Goal: Information Seeking & Learning: Learn about a topic

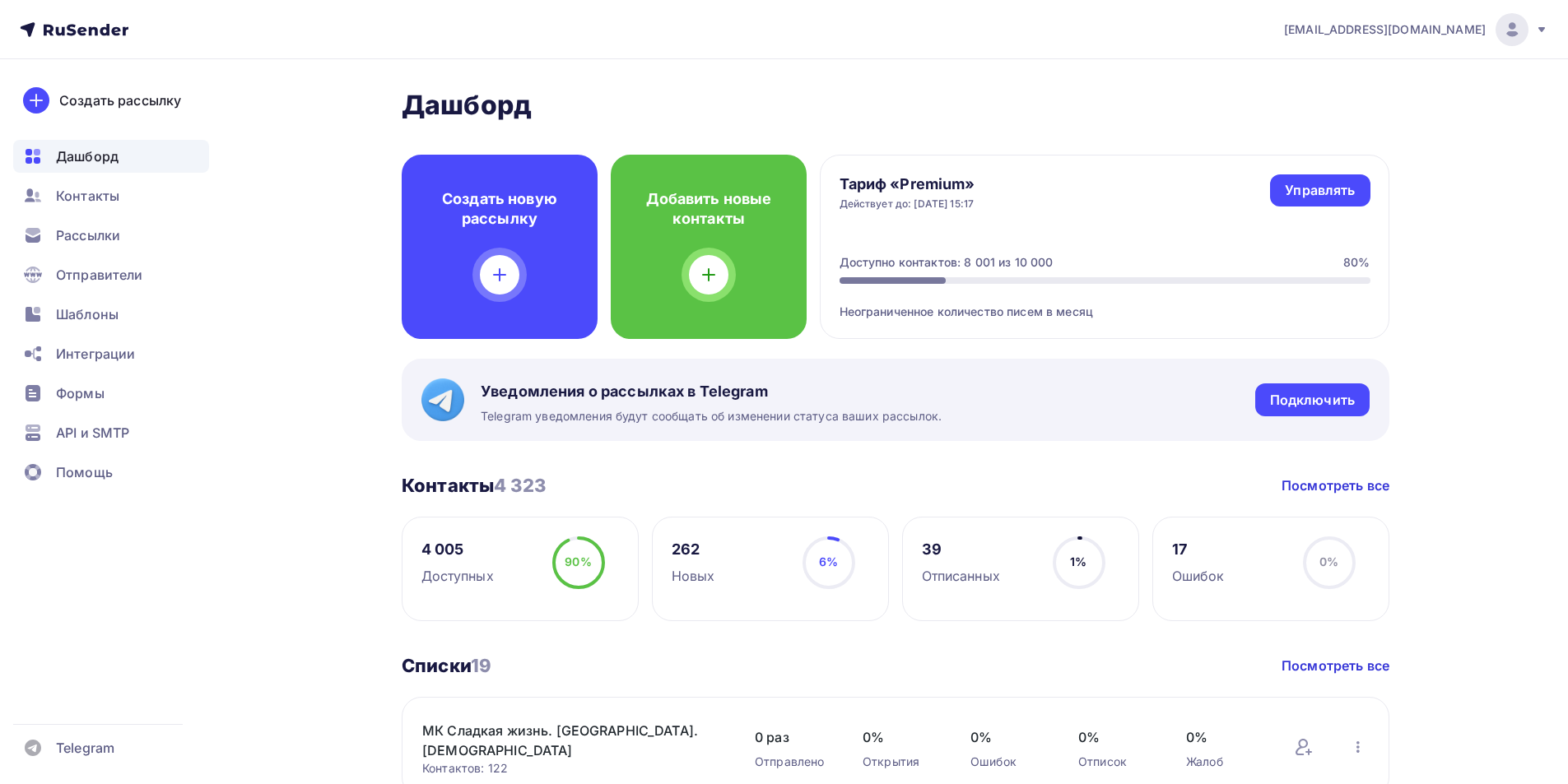
click at [81, 197] on span "Контакты" at bounding box center [88, 195] width 63 height 20
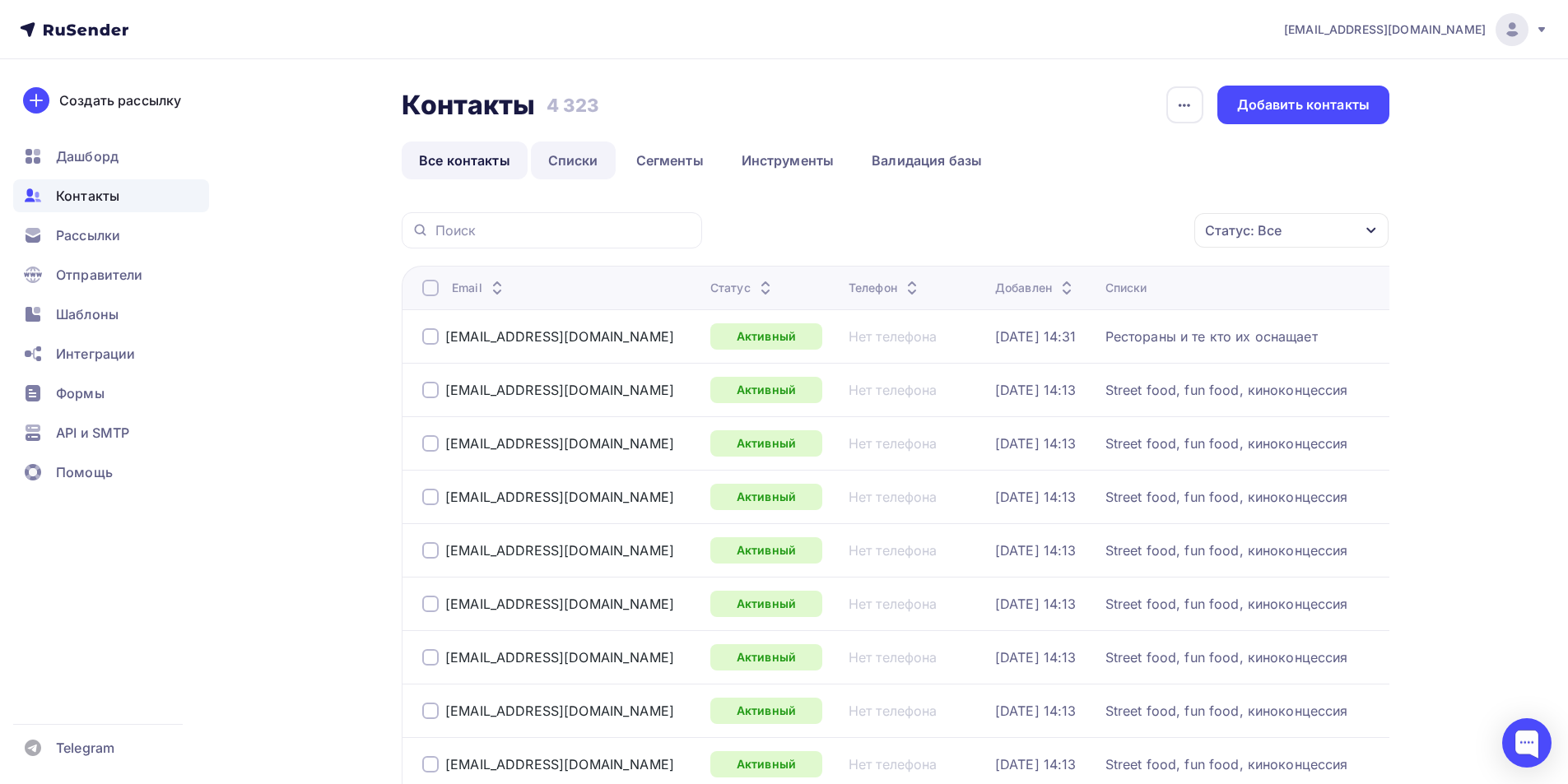
click at [585, 156] on link "Списки" at bounding box center [574, 160] width 85 height 38
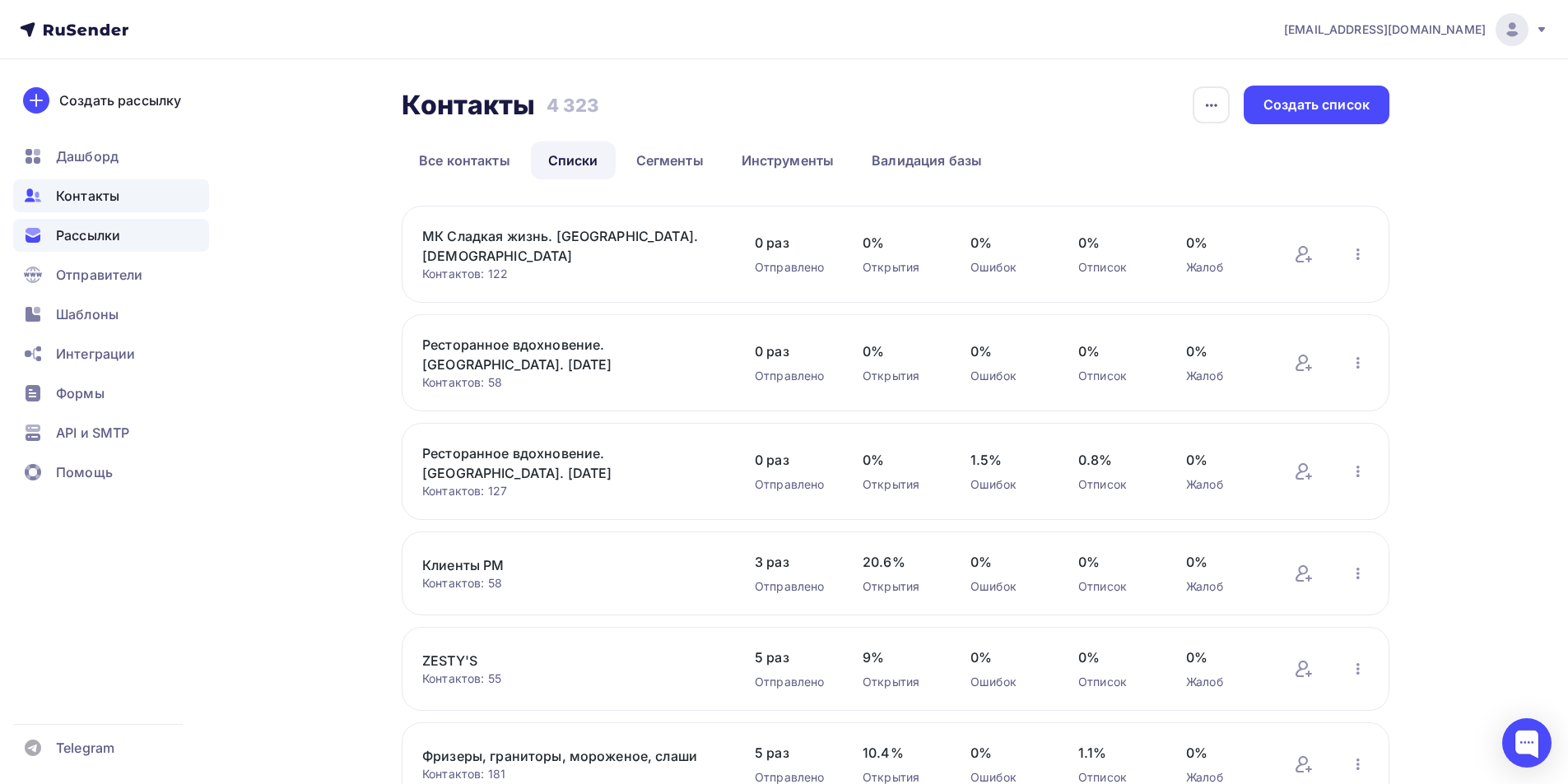
click at [117, 232] on span "Рассылки" at bounding box center [89, 235] width 64 height 20
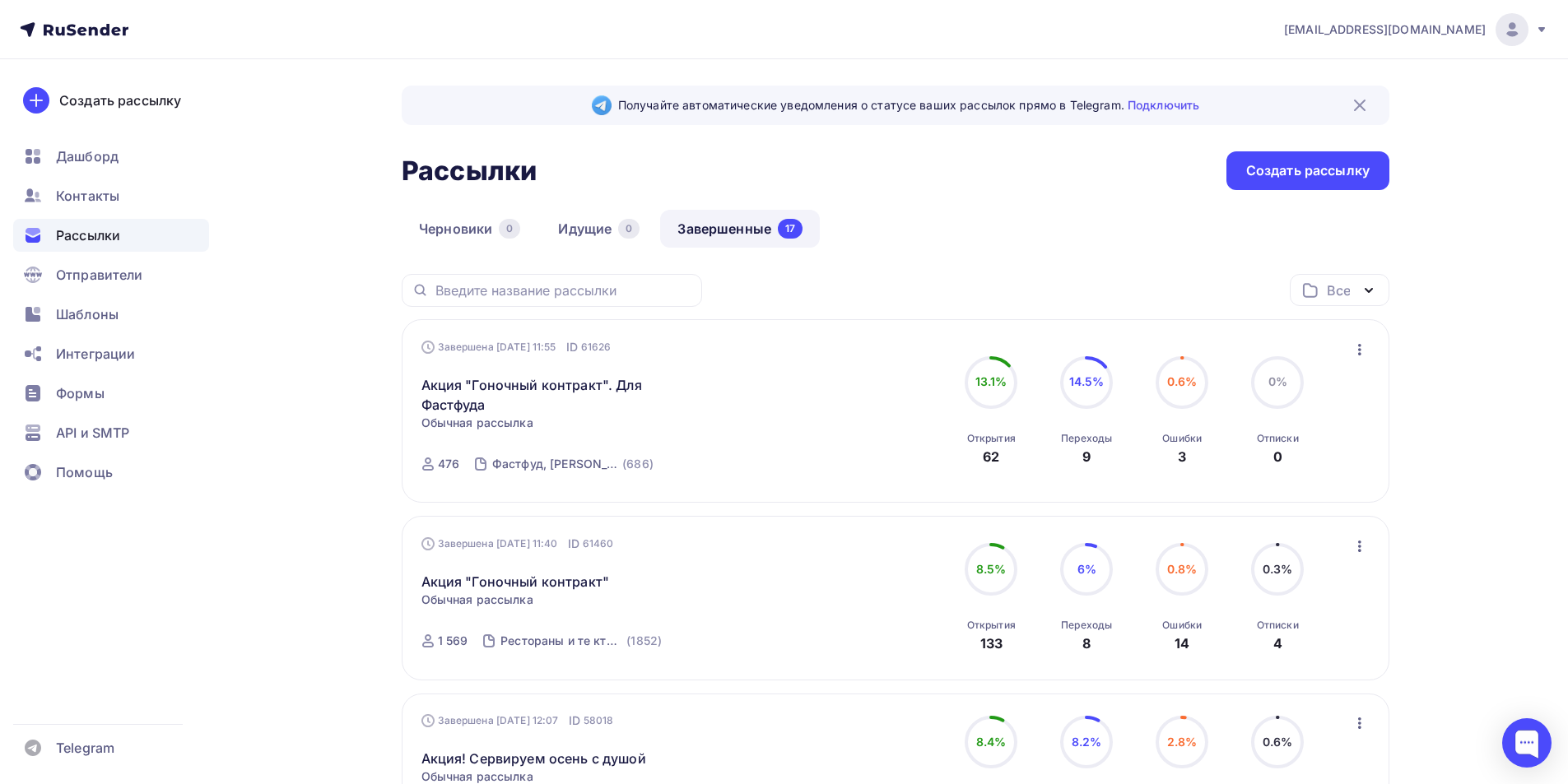
click at [121, 231] on div "Рассылки" at bounding box center [111, 235] width 196 height 33
click at [491, 577] on link "Акция "Гоночный контракт"" at bounding box center [515, 581] width 188 height 20
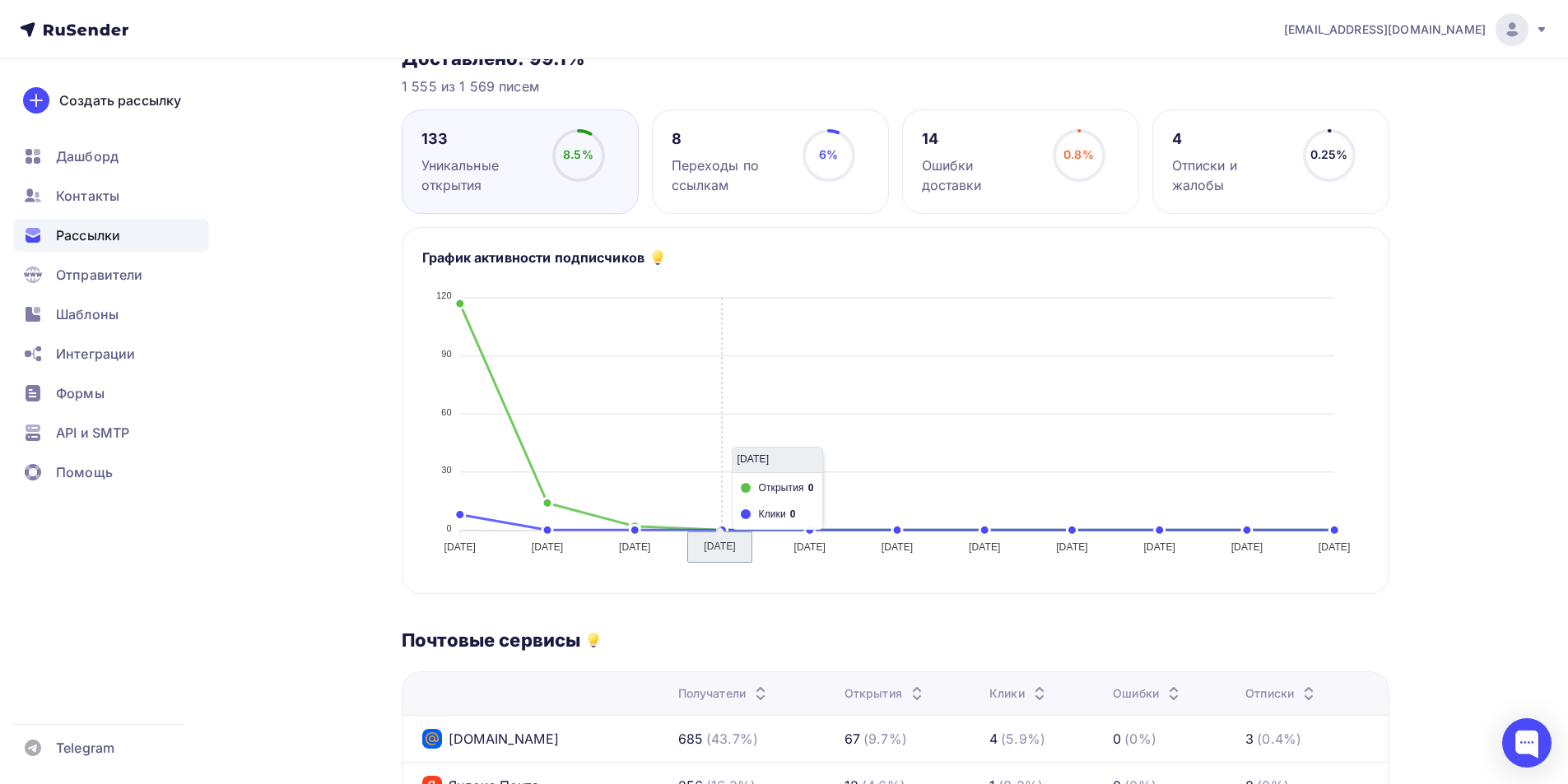
scroll to position [82, 0]
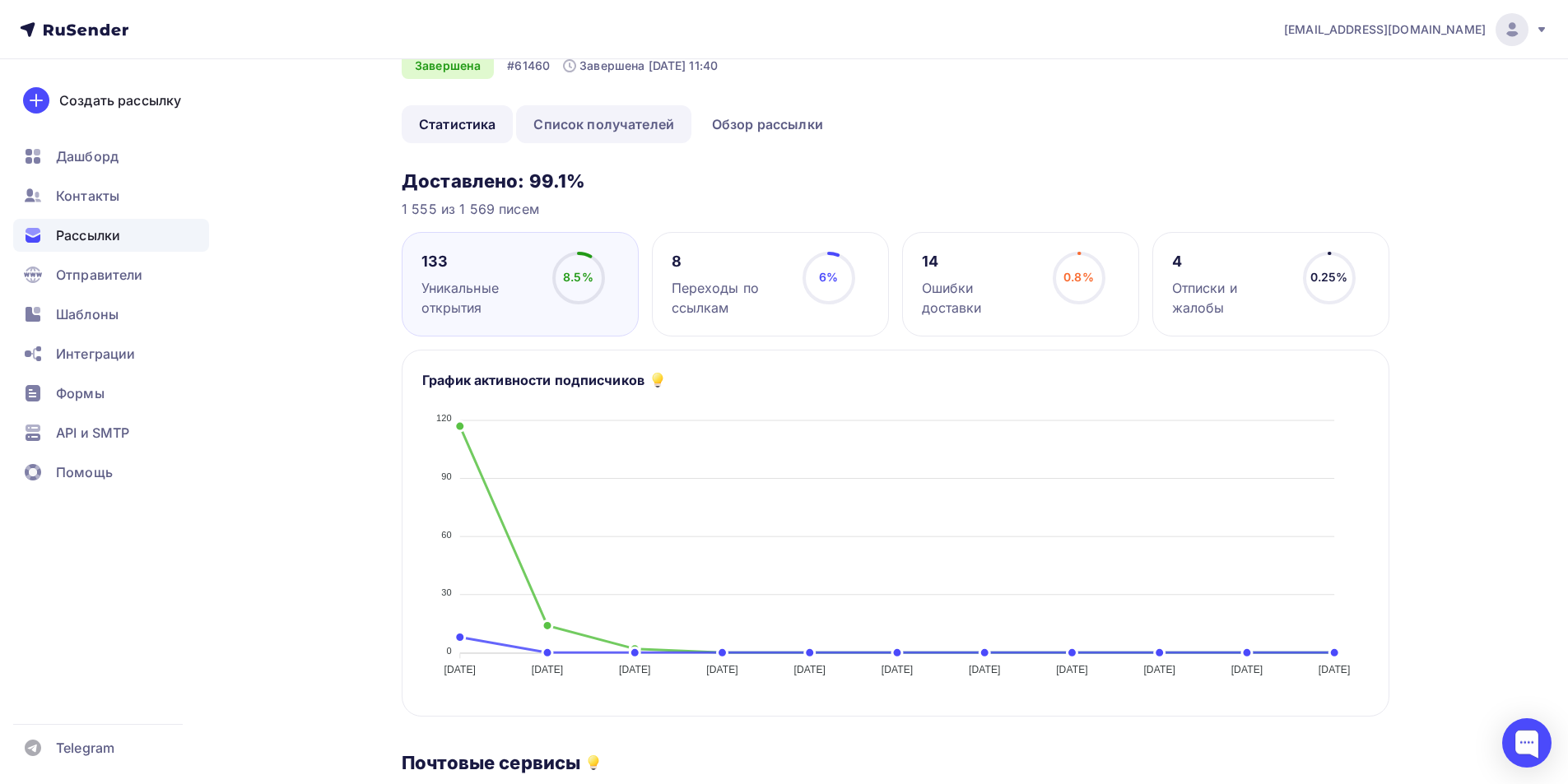
click at [607, 131] on link "Список получателей" at bounding box center [604, 124] width 175 height 38
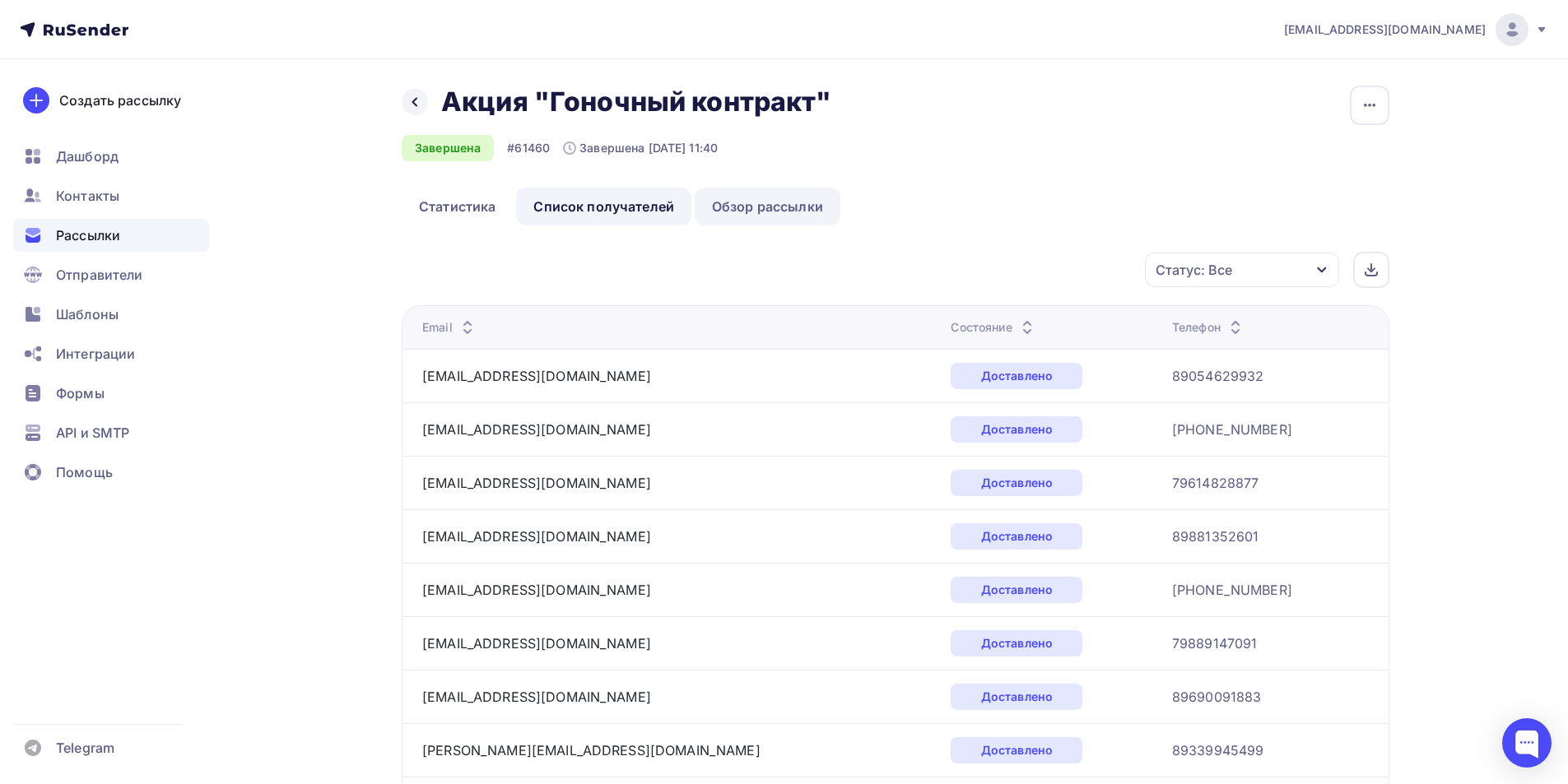
click at [737, 201] on link "Обзор рассылки" at bounding box center [768, 206] width 146 height 38
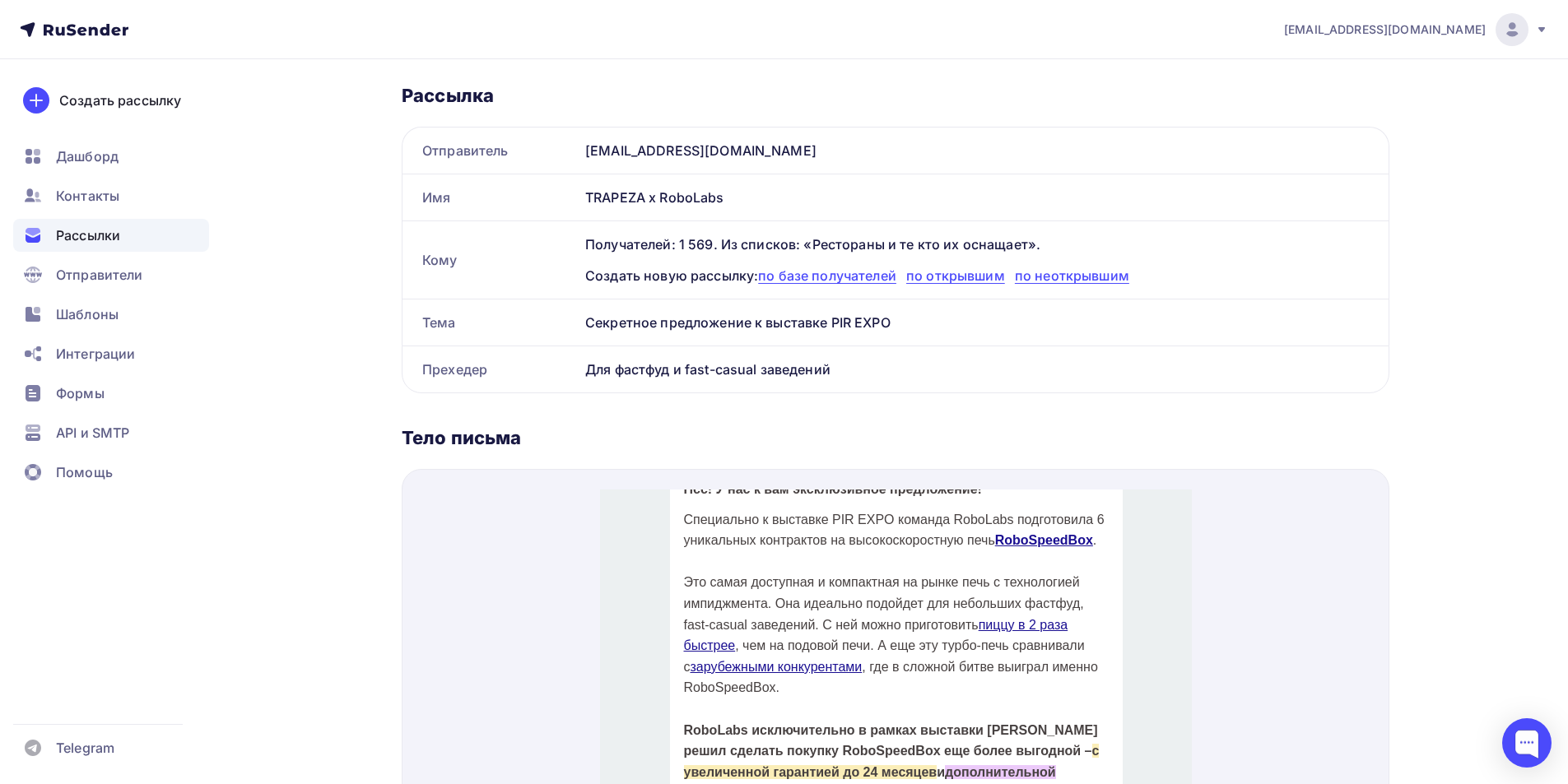
scroll to position [165, 0]
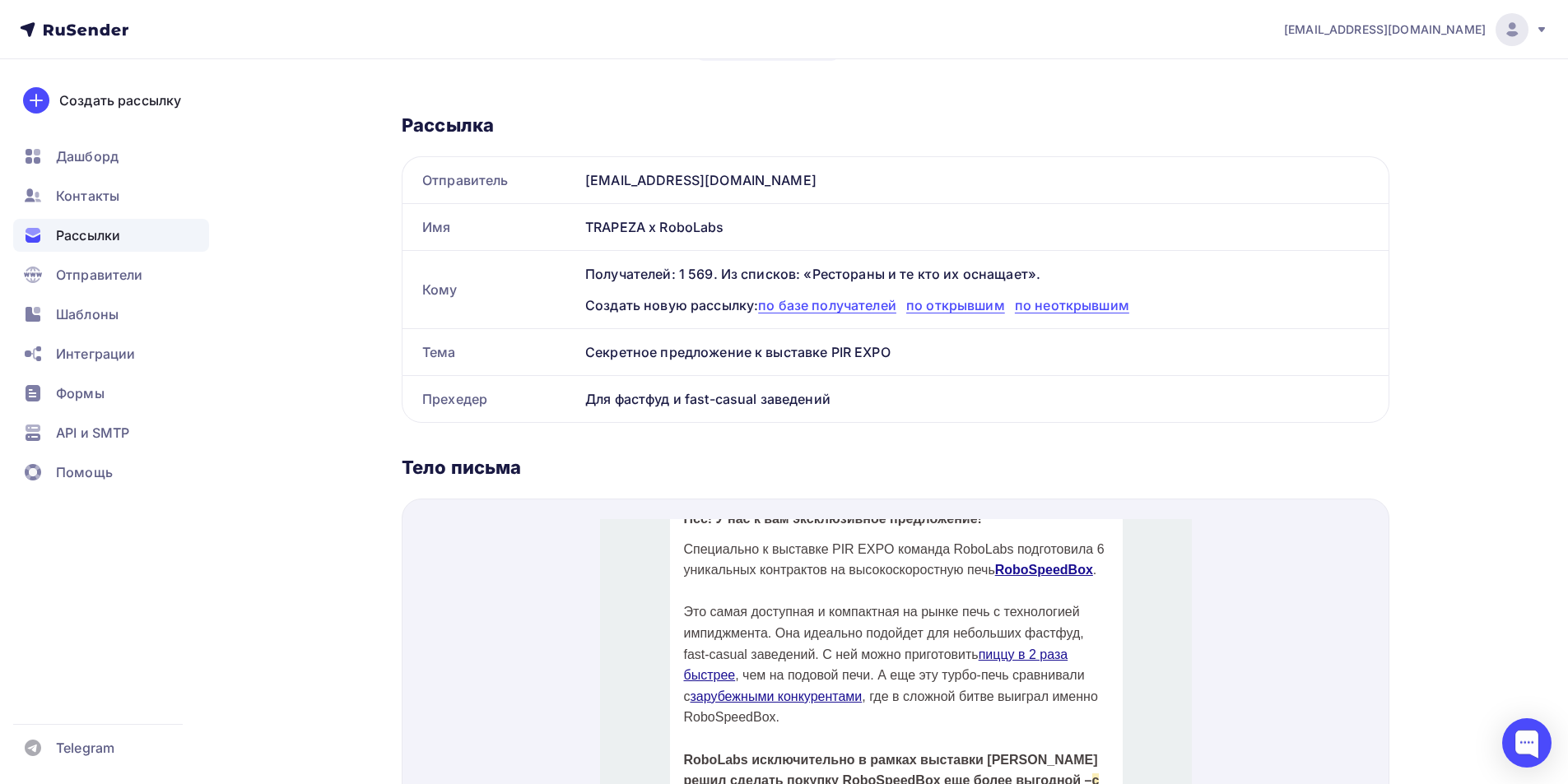
click at [93, 235] on span "Рассылки" at bounding box center [89, 235] width 64 height 20
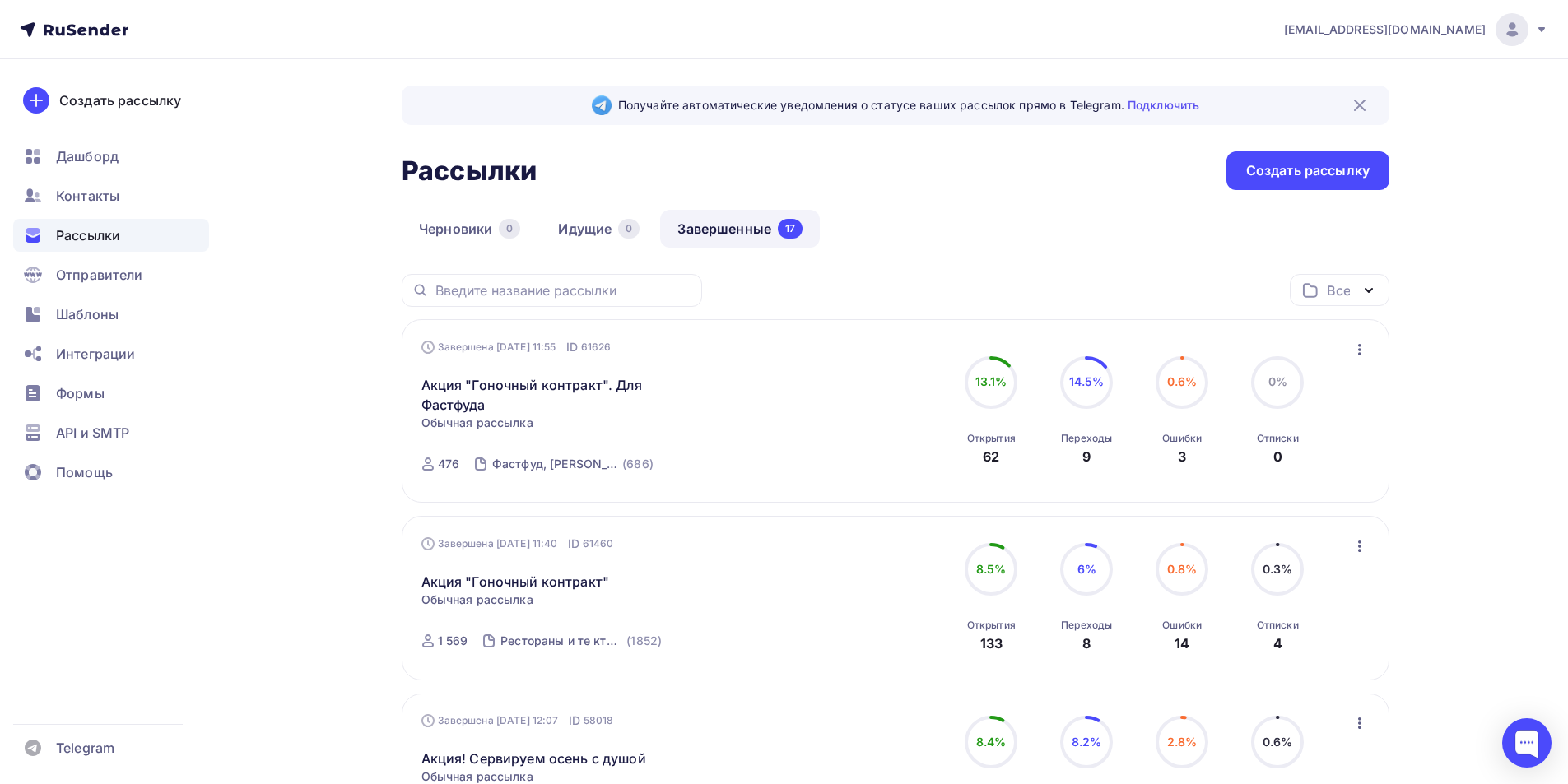
click at [1014, 304] on div "Все Все папки Создать новую папку" at bounding box center [896, 297] width 987 height 45
click at [939, 218] on div "Черновики 0 Идущие 0 Завершенные 17" at bounding box center [896, 242] width 987 height 64
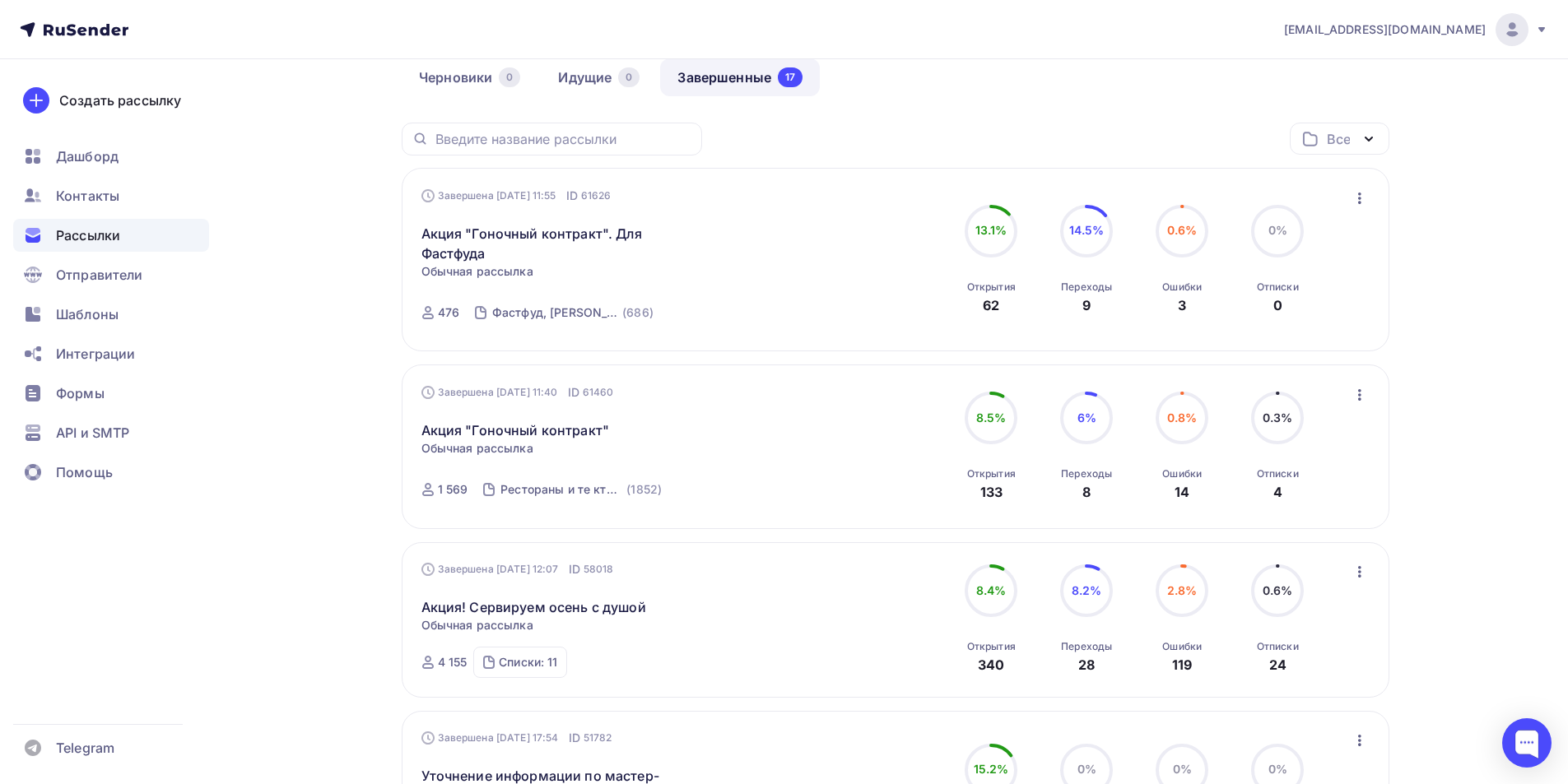
scroll to position [165, 0]
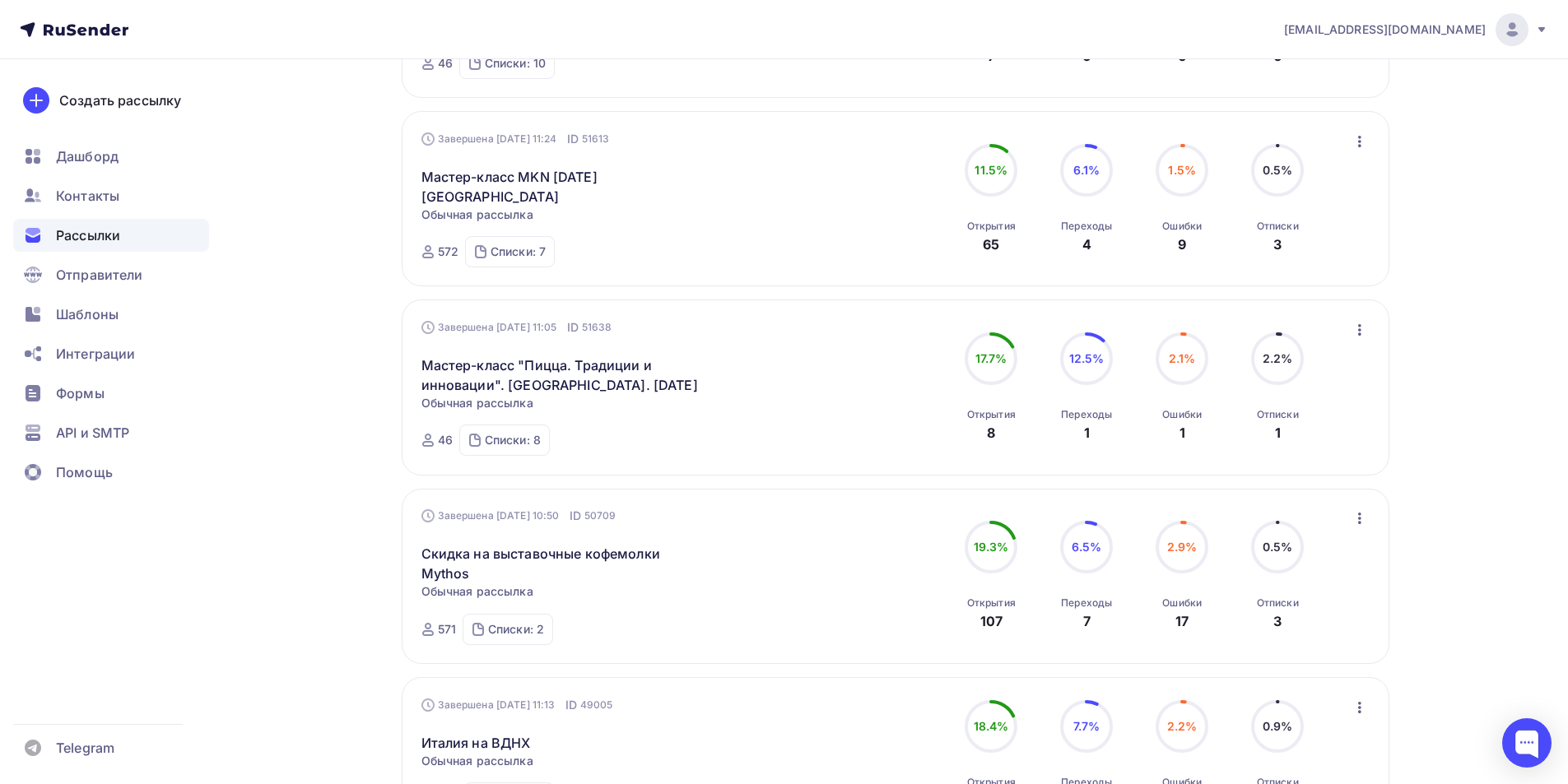
scroll to position [987, 0]
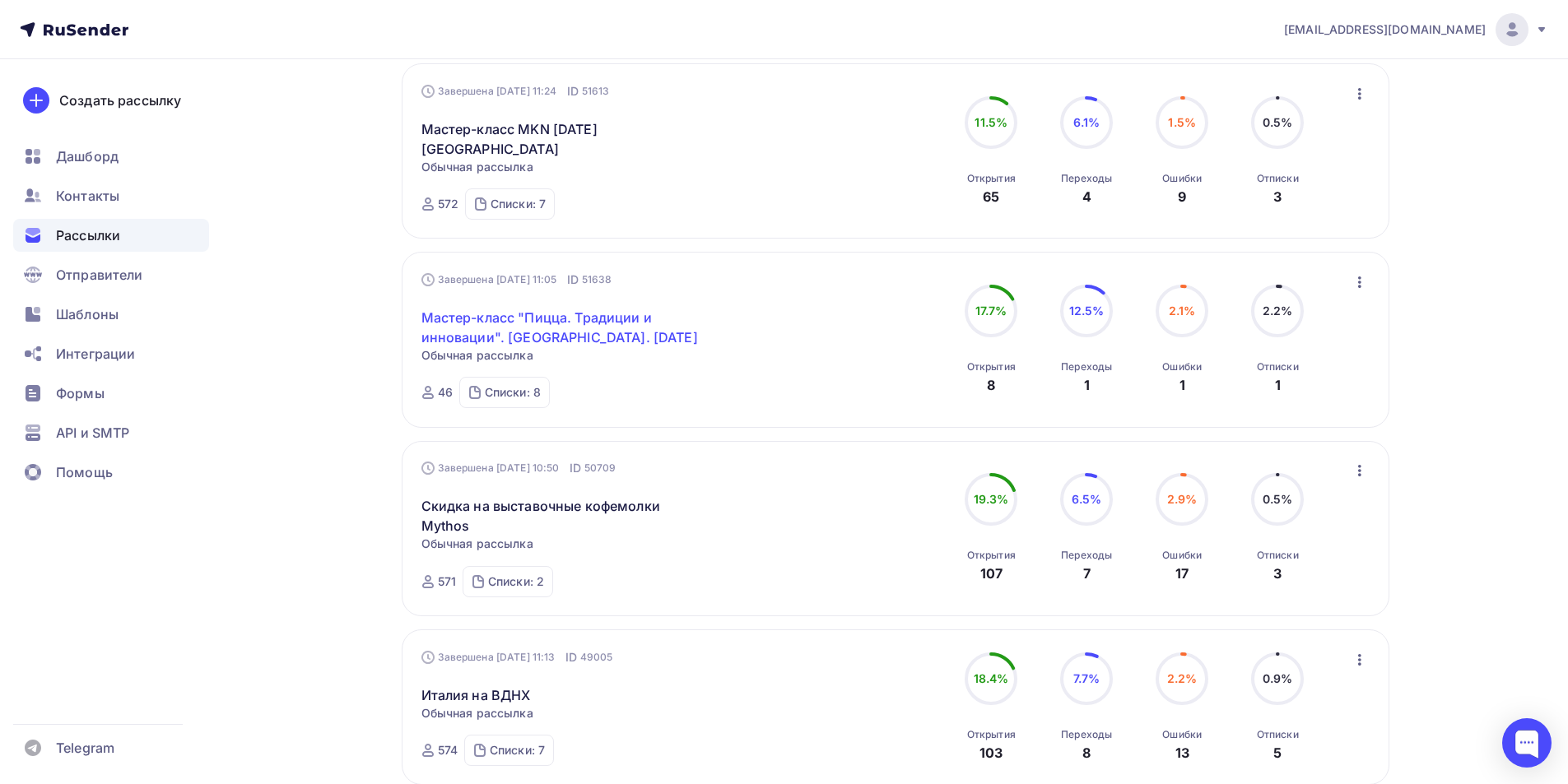
click at [532, 308] on link "Мастер-класс "Пицца. Традиции и инновации". [GEOGRAPHIC_DATA]. [DATE]" at bounding box center [562, 328] width 282 height 40
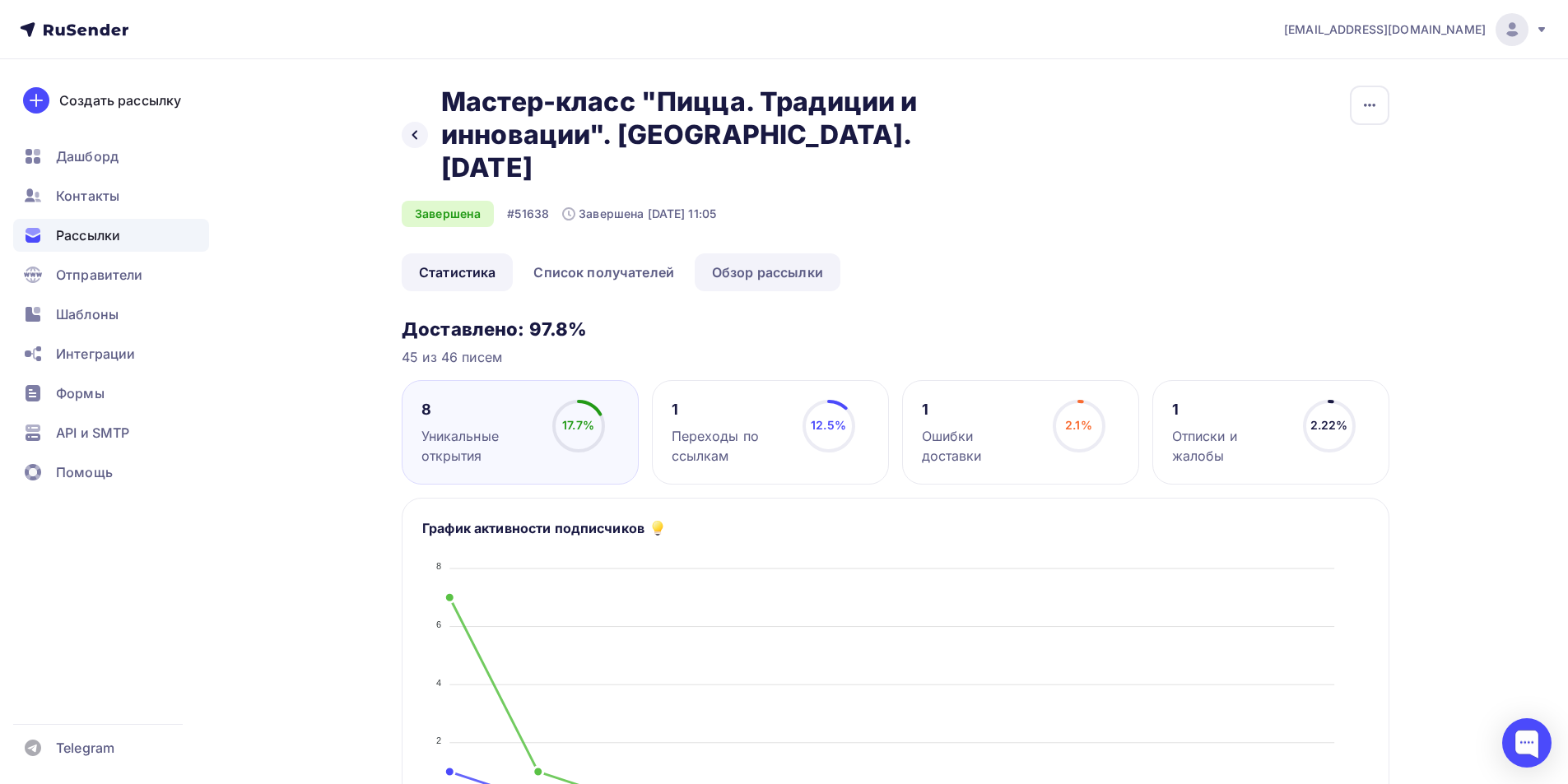
click at [758, 253] on link "Обзор рассылки" at bounding box center [768, 272] width 146 height 38
